Goal: Task Accomplishment & Management: Complete application form

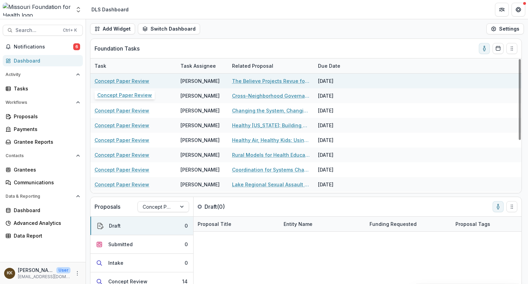
click at [127, 79] on link "Concept Paper Review" at bounding box center [122, 80] width 55 height 7
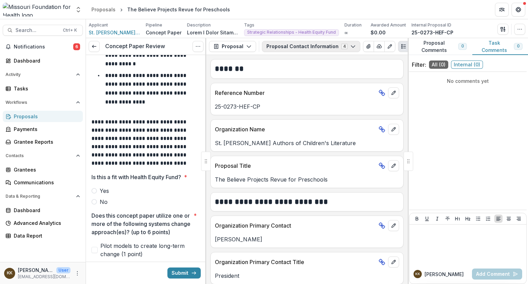
click at [293, 47] on button "Proposal Contact Information 4" at bounding box center [311, 46] width 98 height 11
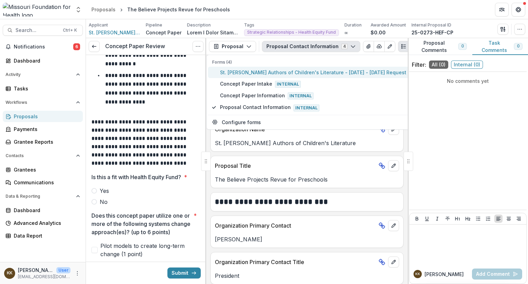
click at [292, 70] on span "St. [PERSON_NAME] Authors of Children's Literature - [DATE] - [DATE] Request fo…" at bounding box center [337, 72] width 235 height 7
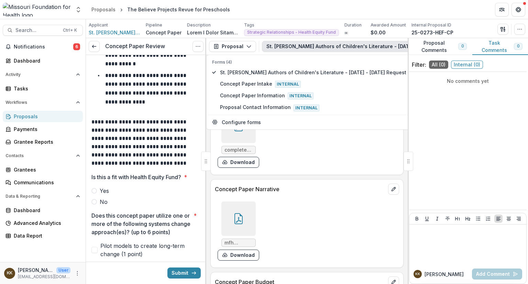
scroll to position [1978, 0]
click at [239, 256] on button "Download" at bounding box center [239, 254] width 42 height 11
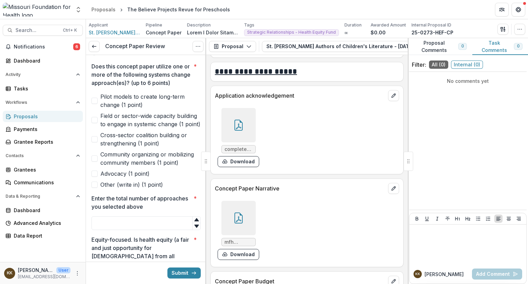
scroll to position [256, 0]
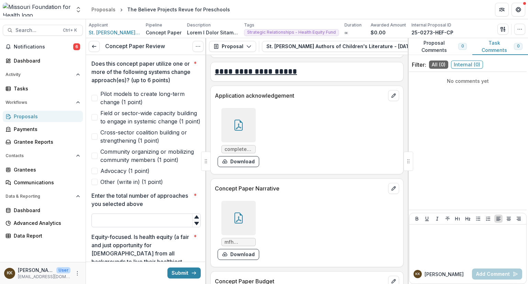
click at [137, 227] on input "Enter the total number of approaches you selected above *" at bounding box center [145, 221] width 109 height 14
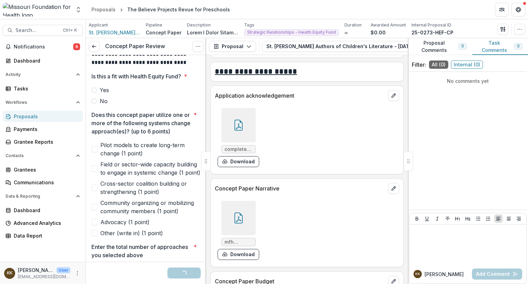
scroll to position [204, 0]
type input "*"
click at [95, 101] on span at bounding box center [94, 102] width 6 height 6
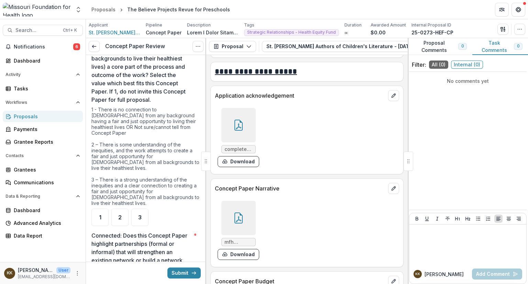
scroll to position [460, 0]
click at [141, 215] on span "3" at bounding box center [139, 217] width 3 height 6
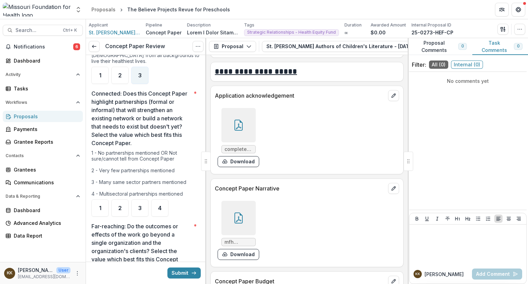
scroll to position [602, 0]
click at [144, 203] on div "3" at bounding box center [139, 207] width 17 height 17
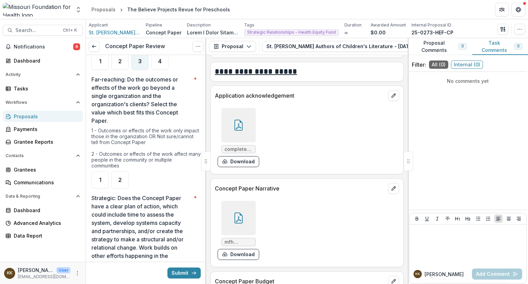
scroll to position [748, 0]
click at [120, 179] on span "2" at bounding box center [119, 180] width 3 height 6
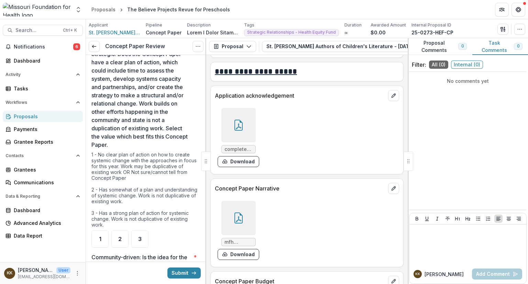
scroll to position [893, 0]
click at [101, 236] on div "1" at bounding box center [99, 238] width 17 height 17
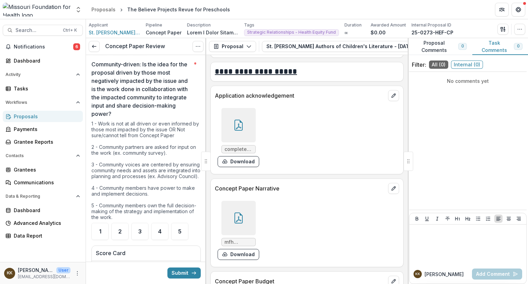
scroll to position [1086, 0]
click at [119, 234] on div "2" at bounding box center [119, 230] width 17 height 17
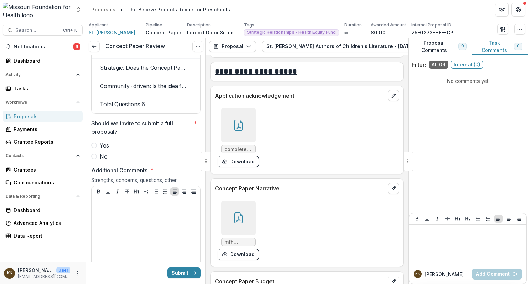
scroll to position [1375, 0]
click at [96, 159] on span at bounding box center [94, 156] width 6 height 6
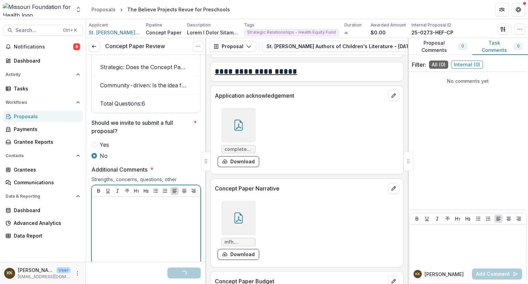
click at [120, 215] on div at bounding box center [146, 251] width 103 height 103
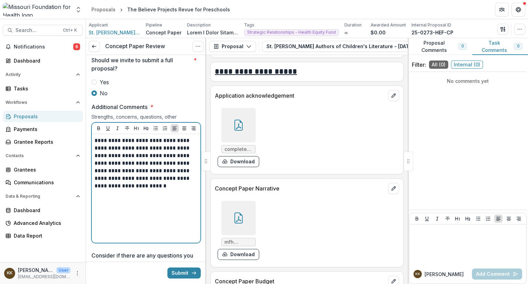
scroll to position [1439, 0]
click at [154, 191] on p "**********" at bounding box center [145, 166] width 101 height 61
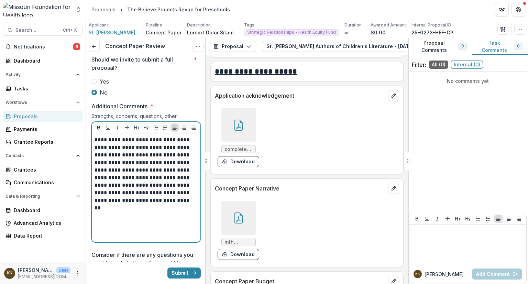
click at [129, 197] on p "**********" at bounding box center [145, 170] width 101 height 68
click at [156, 212] on p "**********" at bounding box center [145, 174] width 101 height 76
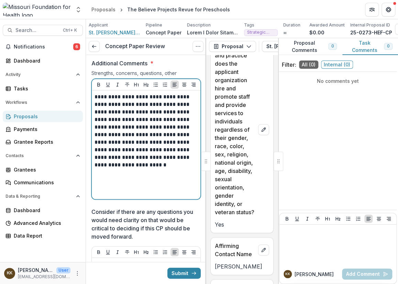
scroll to position [3911, 0]
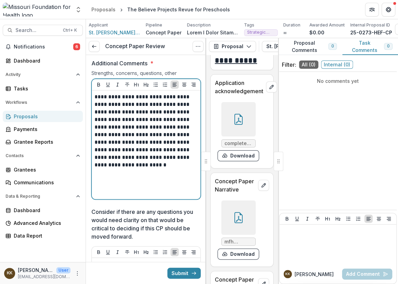
click at [109, 187] on div "**********" at bounding box center [146, 144] width 103 height 103
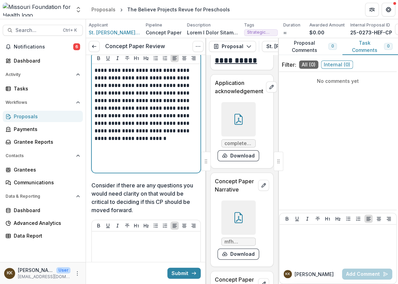
scroll to position [1546, 0]
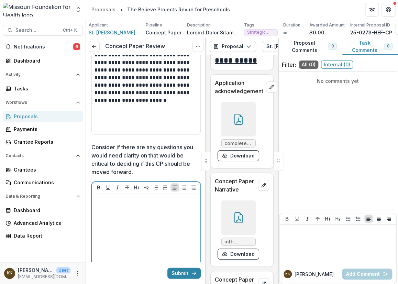
click at [132, 214] on div at bounding box center [146, 247] width 103 height 103
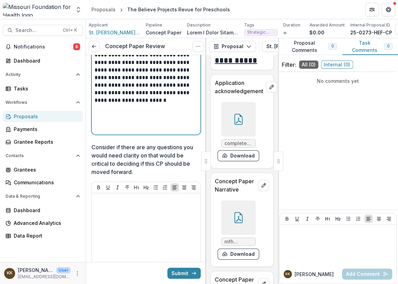
click at [116, 120] on div "**********" at bounding box center [146, 80] width 103 height 103
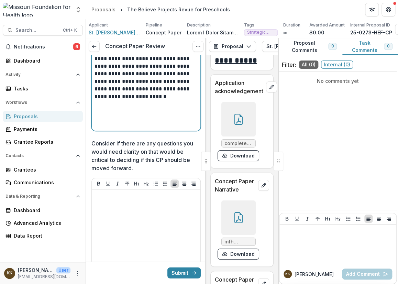
scroll to position [1554, 0]
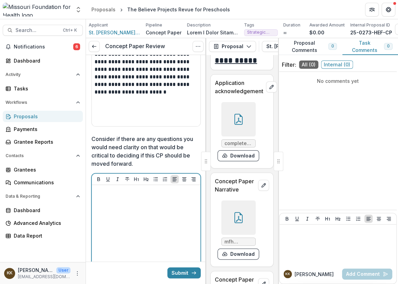
click at [136, 207] on div at bounding box center [146, 239] width 103 height 103
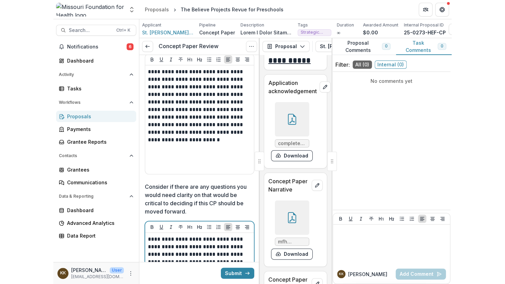
scroll to position [1507, 0]
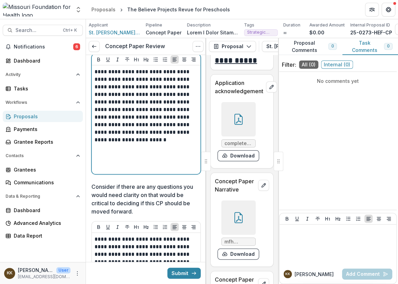
click at [113, 160] on div "**********" at bounding box center [146, 119] width 103 height 103
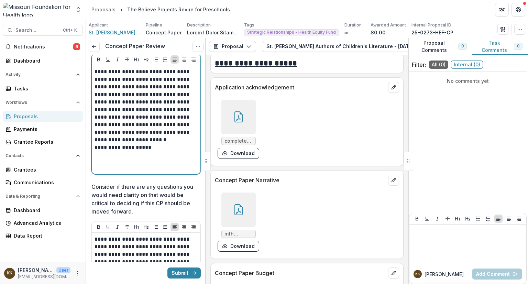
scroll to position [1978, 0]
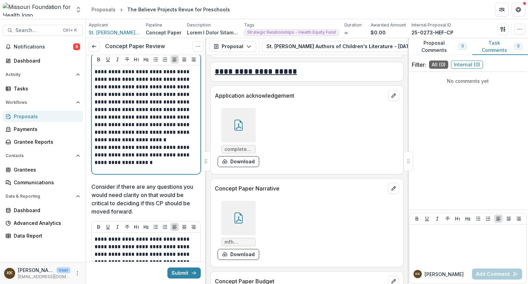
click at [146, 165] on p "**********" at bounding box center [145, 155] width 101 height 23
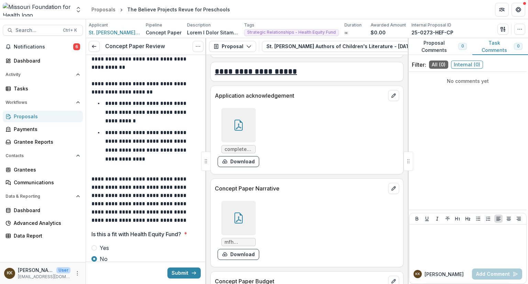
scroll to position [46, 0]
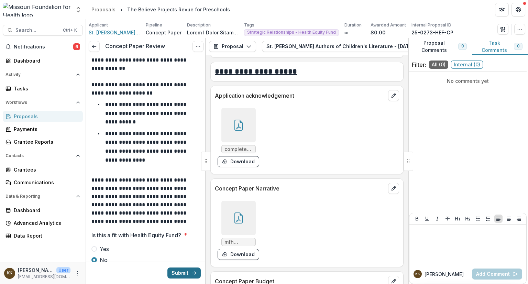
click at [177, 274] on button "Submit" at bounding box center [184, 273] width 33 height 11
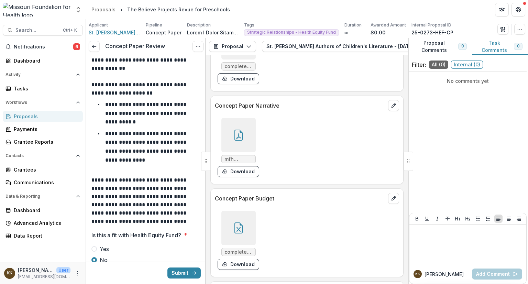
scroll to position [2061, 0]
click at [231, 224] on div at bounding box center [239, 228] width 34 height 34
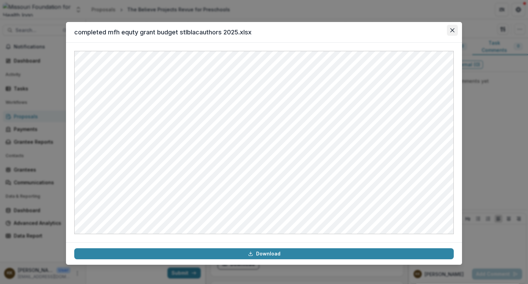
click at [451, 30] on icon "Close" at bounding box center [453, 30] width 4 height 4
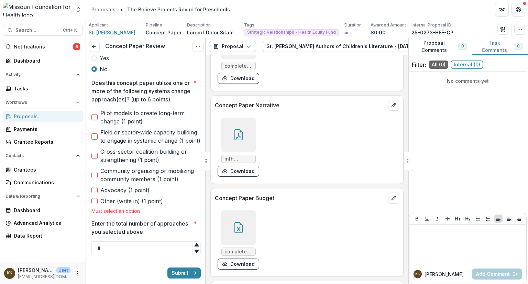
scroll to position [246, 0]
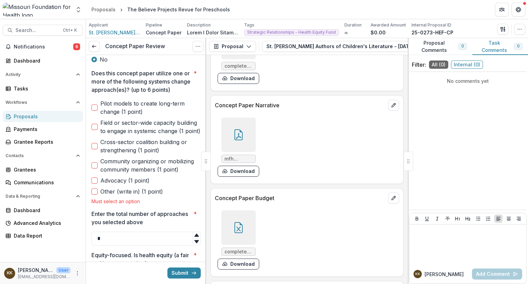
click at [97, 111] on span at bounding box center [94, 108] width 6 height 6
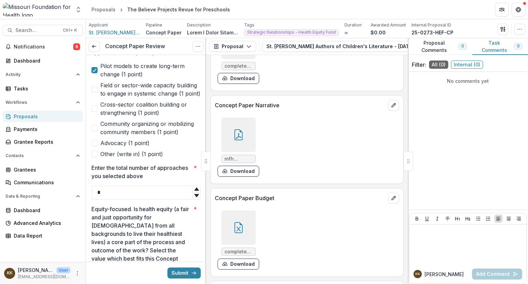
scroll to position [289, 0]
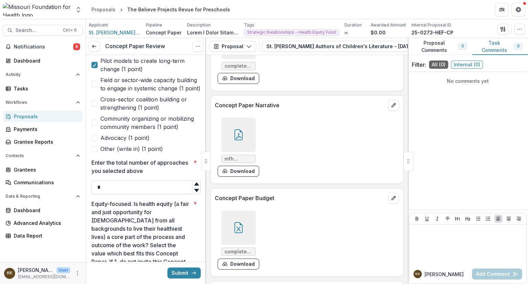
click at [117, 194] on input "*" at bounding box center [145, 188] width 109 height 14
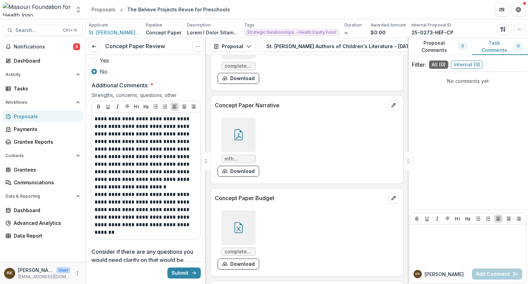
scroll to position [1462, 0]
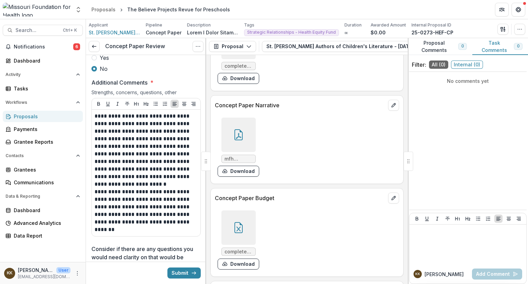
type input "*"
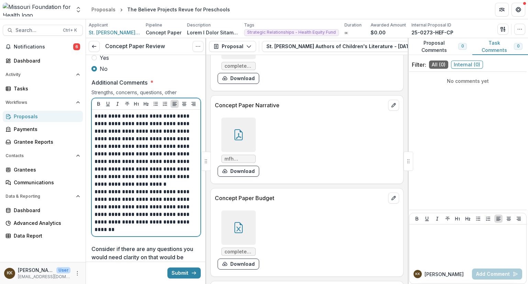
click at [147, 188] on p "**********" at bounding box center [145, 150] width 101 height 76
click at [155, 188] on p "**********" at bounding box center [145, 150] width 101 height 76
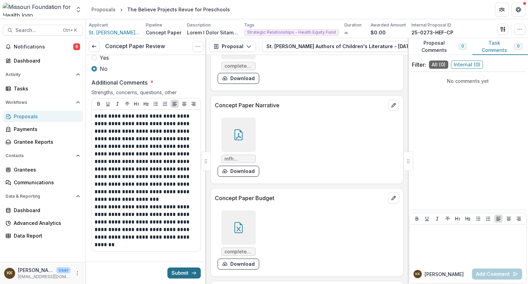
click at [177, 274] on button "Submit" at bounding box center [184, 273] width 33 height 11
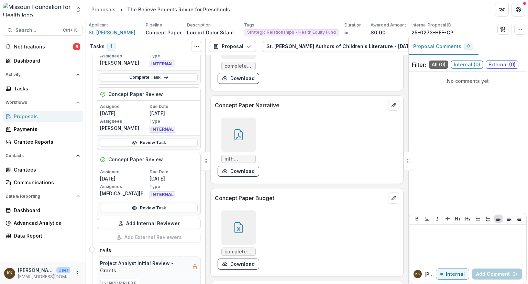
scroll to position [72, 0]
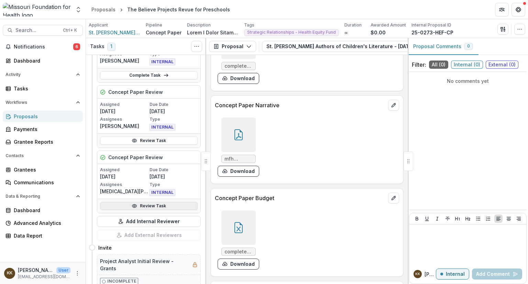
click at [146, 207] on link "Review Task" at bounding box center [149, 206] width 98 height 8
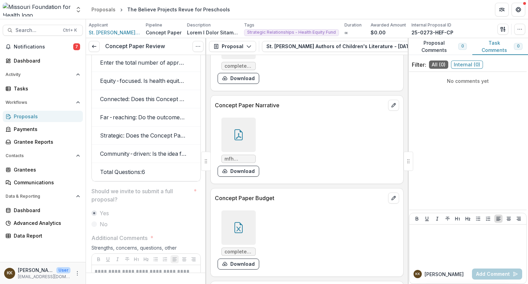
scroll to position [1307, 0]
click at [93, 45] on icon at bounding box center [94, 47] width 6 height 6
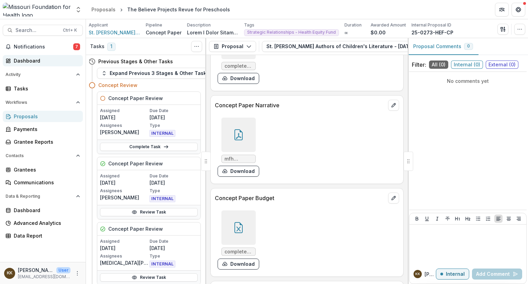
click at [30, 64] on div "Dashboard" at bounding box center [46, 60] width 64 height 7
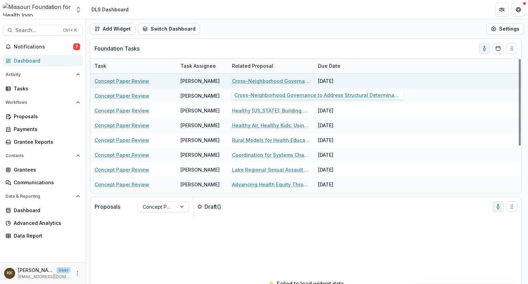
click at [261, 81] on link "Cross-Neighborhood Governance to Address Structural Determinants of Community H…" at bounding box center [271, 80] width 78 height 7
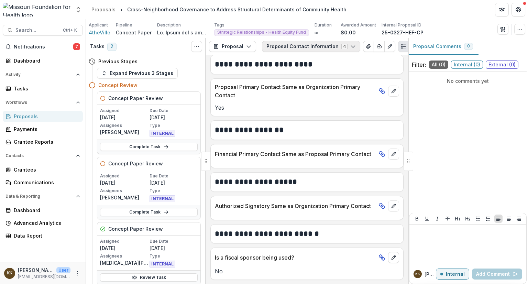
click at [308, 45] on button "Proposal Contact Information 4" at bounding box center [311, 46] width 98 height 11
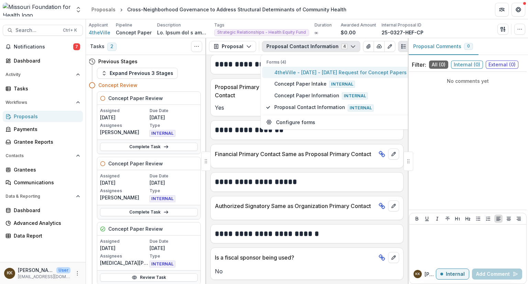
click at [295, 73] on span "4theVille - [DATE] - [DATE] Request for Concept Papers" at bounding box center [340, 72] width 132 height 7
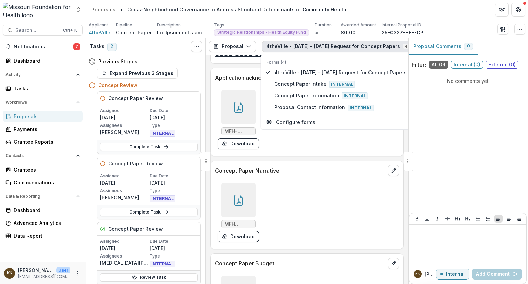
scroll to position [2063, 0]
click at [235, 203] on icon at bounding box center [239, 199] width 8 height 11
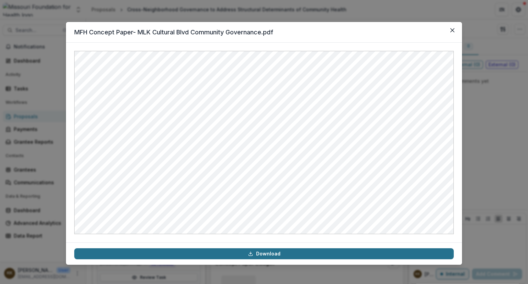
click at [277, 255] on link "Download" at bounding box center [264, 253] width 380 height 11
